Goal: Information Seeking & Learning: Learn about a topic

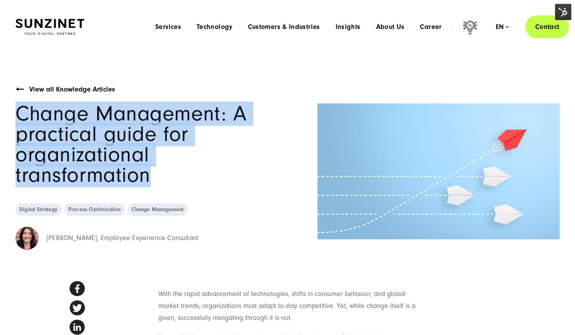
drag, startPoint x: 178, startPoint y: 152, endPoint x: 17, endPoint y: 112, distance: 166.3
click at [17, 112] on h1 "Change Management: A practical guide for organizational transformation" at bounding box center [148, 144] width 266 height 82
copy span "Change Management: A practical guide for organizational transformation"
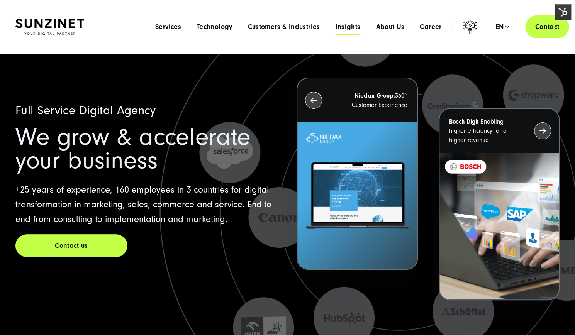
click at [341, 29] on span "Insights" at bounding box center [347, 27] width 25 height 8
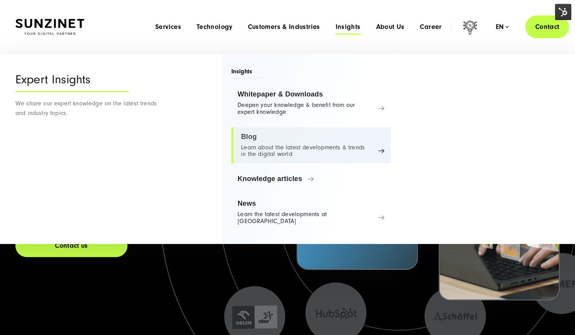
click at [256, 145] on link "Blog Learn about the latest developments & trends in the digital world" at bounding box center [310, 145] width 159 height 36
